Goal: Task Accomplishment & Management: Complete application form

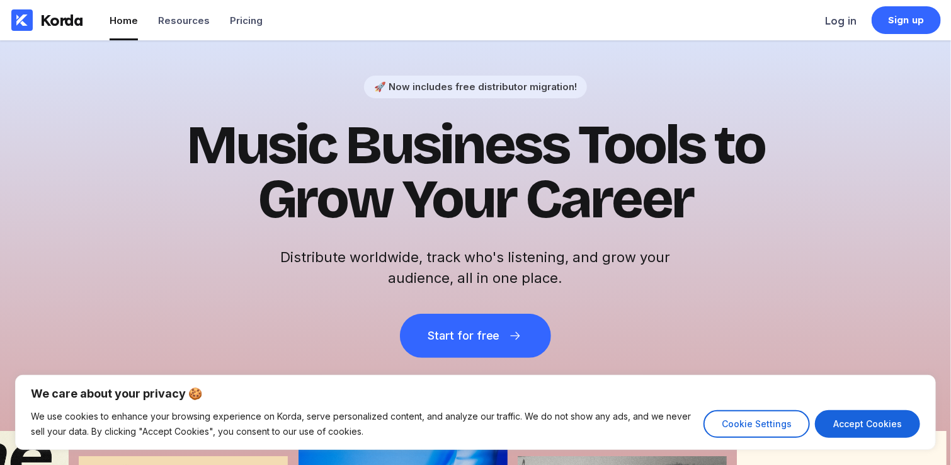
drag, startPoint x: 958, startPoint y: 23, endPoint x: 958, endPoint y: -1, distance: 23.9
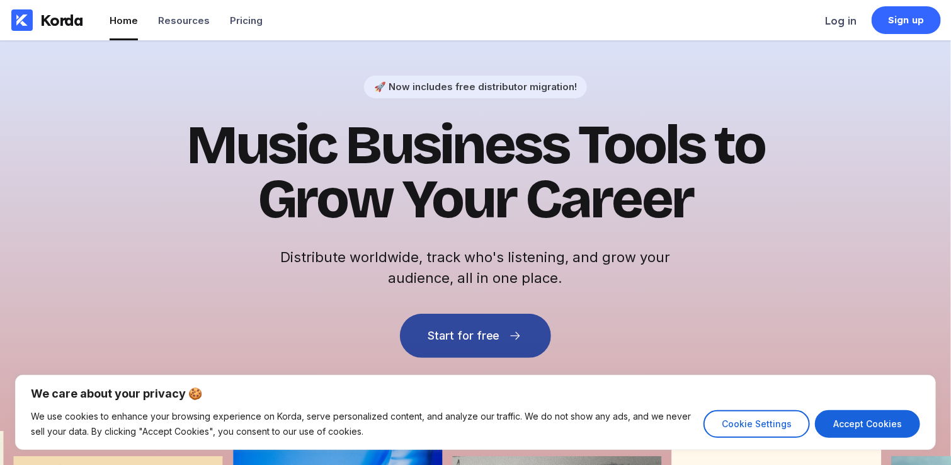
click at [508, 343] on button "Start for free" at bounding box center [475, 336] width 151 height 44
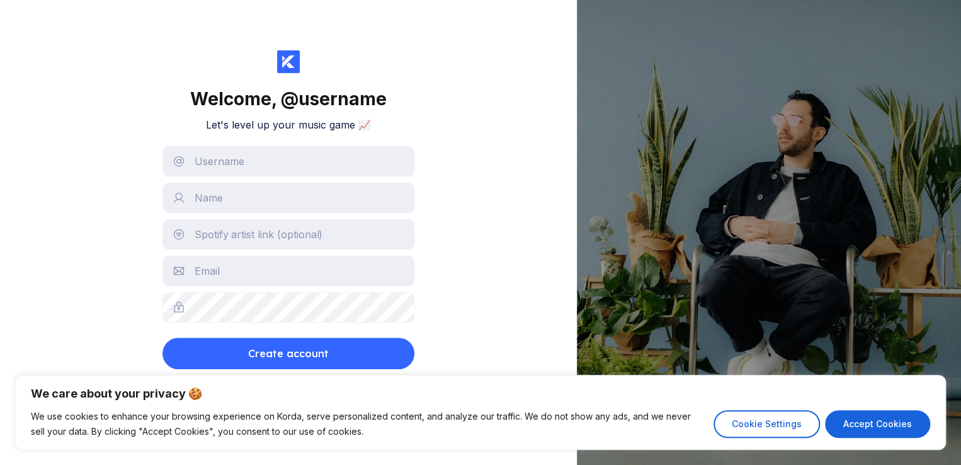
click at [474, 230] on div "Welcome, @ username Let's level up your music game 📈 Create account By continui…" at bounding box center [288, 232] width 577 height 465
click at [853, 424] on button "Accept Cookies" at bounding box center [883, 424] width 105 height 28
checkbox input "true"
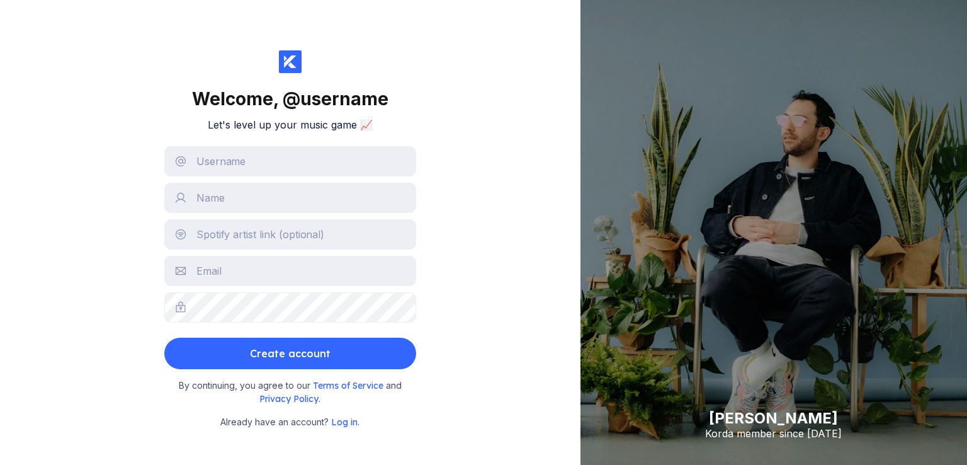
click at [377, 178] on form "Create account" at bounding box center [290, 257] width 252 height 223
